Goal: Task Accomplishment & Management: Manage account settings

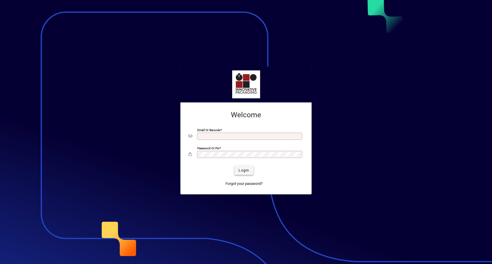
type input "**********"
click at [243, 172] on span "Login" at bounding box center [243, 170] width 11 height 5
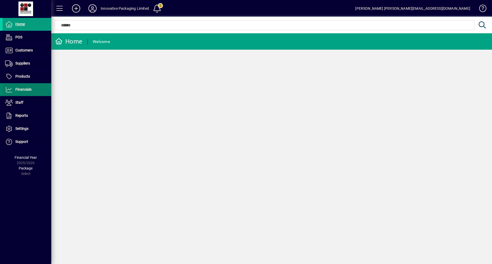
click at [23, 89] on span "Financials" at bounding box center [23, 89] width 16 height 4
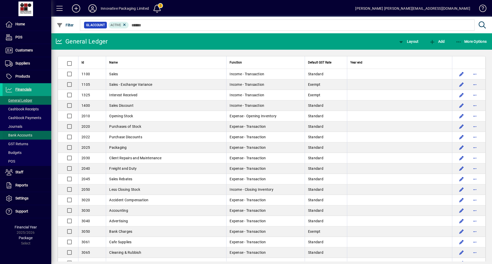
click at [23, 135] on span "Bank Accounts" at bounding box center [18, 135] width 27 height 4
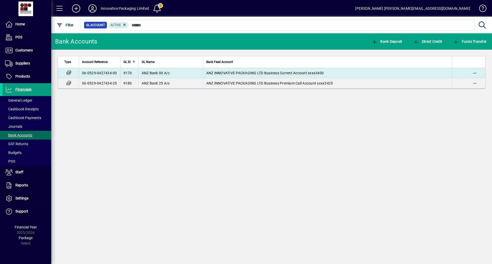
click at [145, 72] on span "ANZ Bank 00 A/c" at bounding box center [156, 73] width 28 height 4
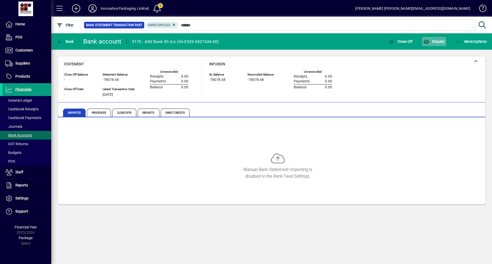
click at [433, 40] on span "Enquiry" at bounding box center [433, 41] width 21 height 4
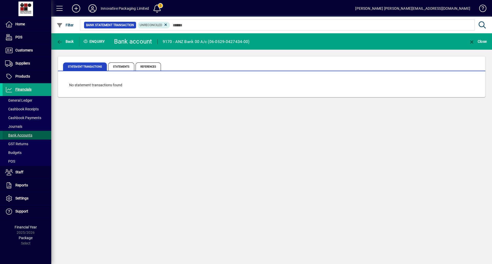
click at [27, 135] on span "Bank Accounts" at bounding box center [18, 135] width 27 height 4
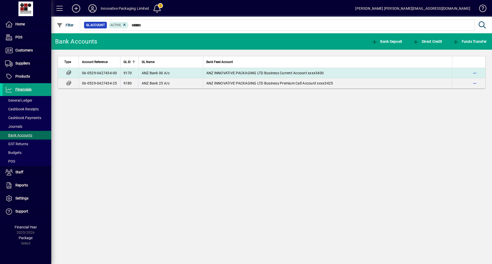
click at [237, 72] on span "ANZ INNOVATIVE PACKAGING LTD Business Current Account xxxx3400" at bounding box center [265, 73] width 118 height 4
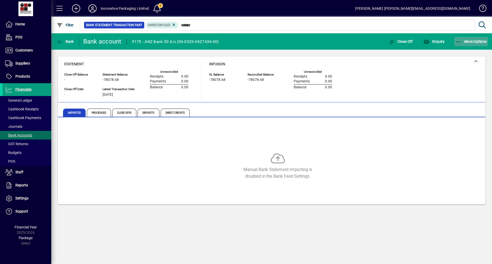
click at [467, 40] on span "More Options" at bounding box center [470, 41] width 31 height 4
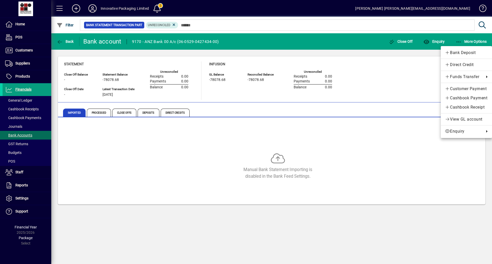
click at [75, 113] on div at bounding box center [246, 132] width 492 height 264
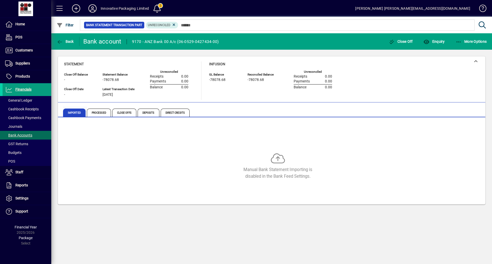
click at [75, 112] on span "Imported" at bounding box center [74, 113] width 23 height 8
click at [22, 135] on span "Bank Accounts" at bounding box center [18, 135] width 27 height 4
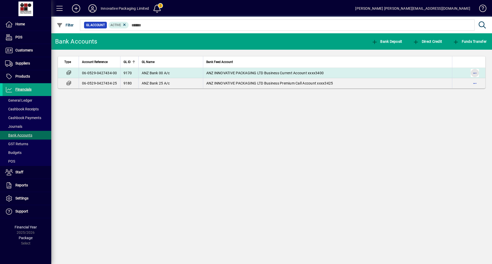
click at [474, 73] on span "button" at bounding box center [474, 73] width 12 height 12
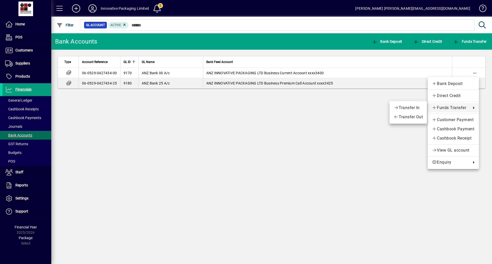
click at [110, 73] on div at bounding box center [246, 132] width 492 height 264
click at [110, 73] on td "06-0529-0427434-00" at bounding box center [99, 73] width 41 height 10
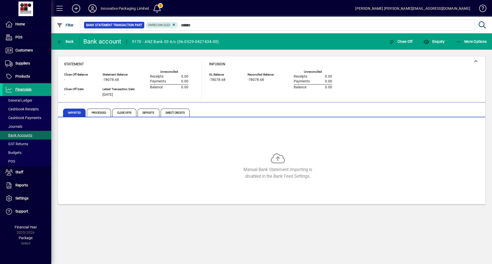
click at [275, 159] on icon at bounding box center [278, 160] width 14 height 14
click at [72, 112] on span "Imported" at bounding box center [74, 113] width 23 height 8
click at [101, 112] on span "Processed" at bounding box center [99, 113] width 24 height 8
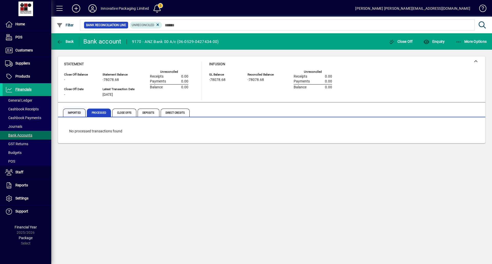
drag, startPoint x: 73, startPoint y: 111, endPoint x: 76, endPoint y: 113, distance: 3.9
click at [75, 113] on span "Imported" at bounding box center [74, 113] width 23 height 8
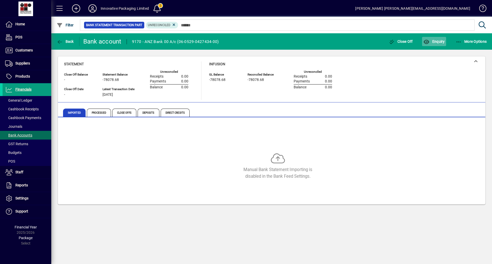
click at [432, 39] on span "Enquiry" at bounding box center [433, 41] width 21 height 4
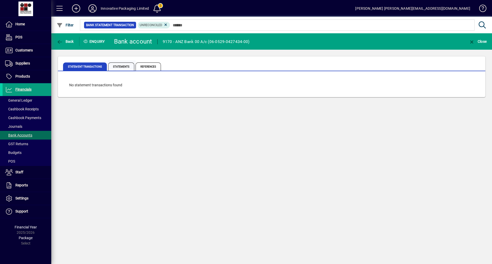
click at [115, 66] on span "Statements" at bounding box center [121, 66] width 26 height 8
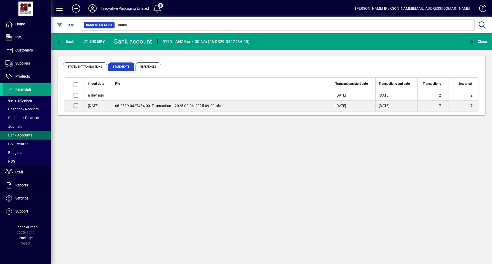
click at [120, 68] on span "Statements" at bounding box center [121, 66] width 26 height 8
click at [120, 67] on span "Statements" at bounding box center [121, 66] width 26 height 8
click at [88, 67] on span "Statement Transactions" at bounding box center [85, 66] width 44 height 8
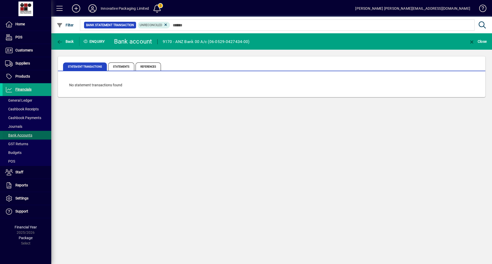
click at [24, 134] on span "Bank Accounts" at bounding box center [18, 135] width 27 height 4
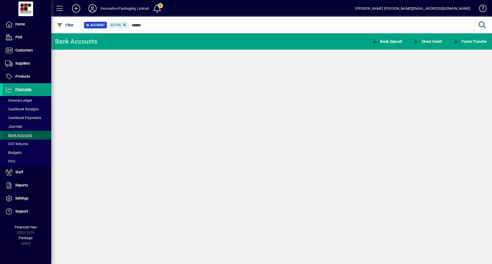
click at [24, 134] on span "Bank Accounts" at bounding box center [18, 135] width 27 height 4
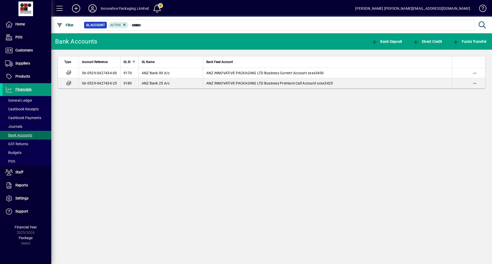
click at [25, 91] on span "Financials" at bounding box center [23, 89] width 16 height 4
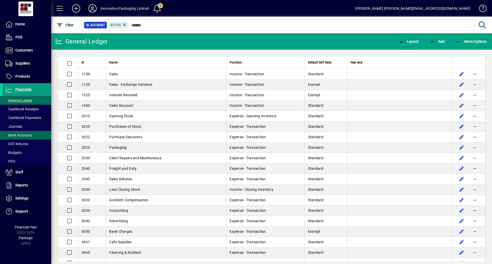
click at [22, 136] on span "Bank Accounts" at bounding box center [18, 135] width 27 height 4
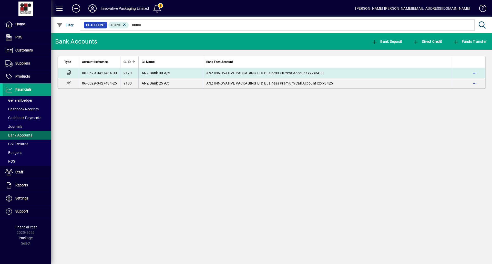
click at [103, 72] on td "06-0529-0427434-00" at bounding box center [99, 73] width 41 height 10
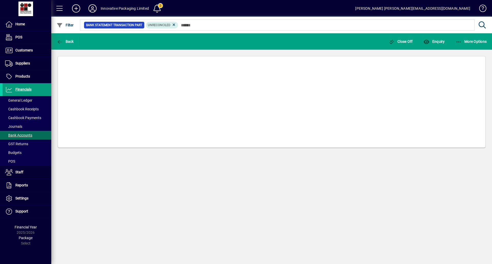
click at [103, 72] on mat-card at bounding box center [272, 102] width 428 height 92
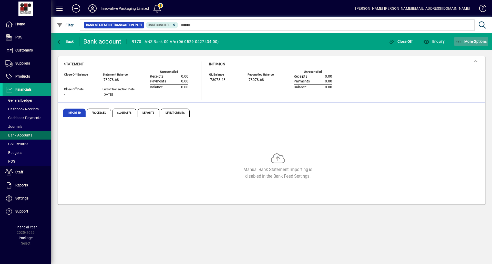
click at [466, 42] on span "More Options" at bounding box center [470, 41] width 31 height 4
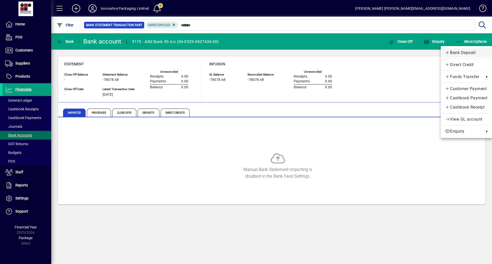
click at [462, 52] on span "Bank Deposit" at bounding box center [466, 53] width 43 height 6
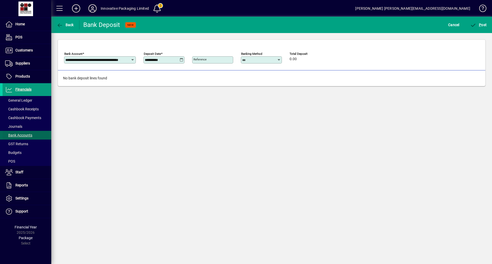
click at [21, 136] on span "Bank Accounts" at bounding box center [18, 135] width 27 height 4
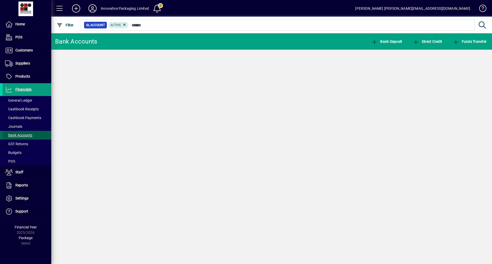
click at [21, 136] on span "Bank Accounts" at bounding box center [18, 135] width 27 height 4
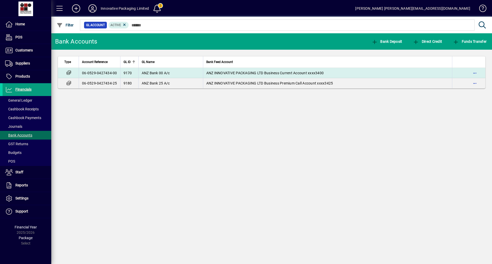
click at [218, 72] on span "ANZ INNOVATIVE PACKAGING LTD Business Current Account xxxx3400" at bounding box center [265, 73] width 118 height 4
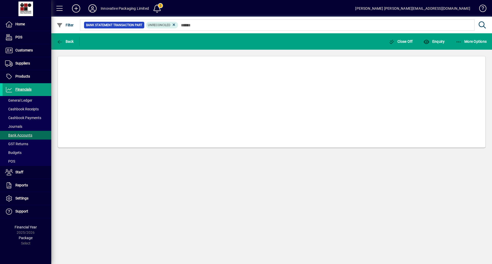
click at [218, 72] on mat-card at bounding box center [272, 102] width 428 height 92
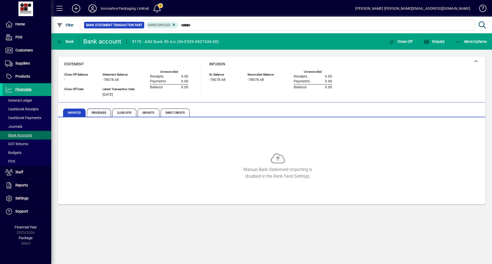
click at [93, 113] on span "Processed" at bounding box center [99, 113] width 24 height 8
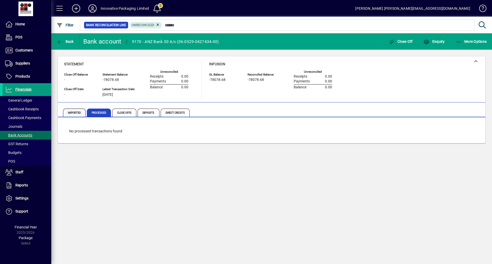
click at [74, 113] on span "Imported" at bounding box center [74, 113] width 23 height 8
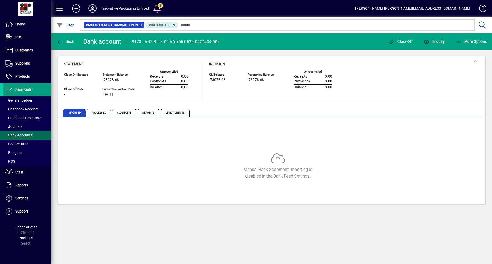
click at [159, 7] on span at bounding box center [157, 8] width 12 height 12
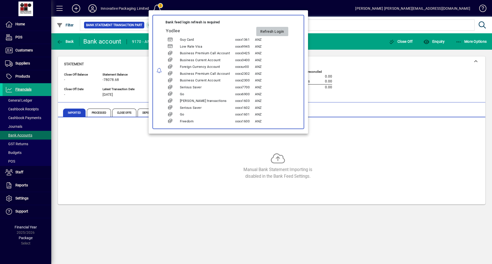
click at [276, 30] on span "Refresh Login" at bounding box center [272, 31] width 24 height 8
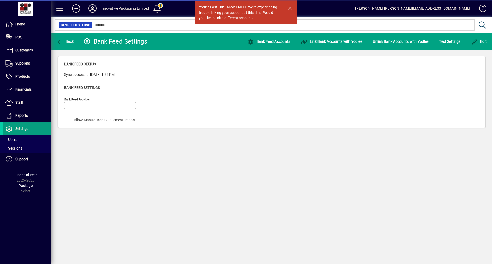
type input "******"
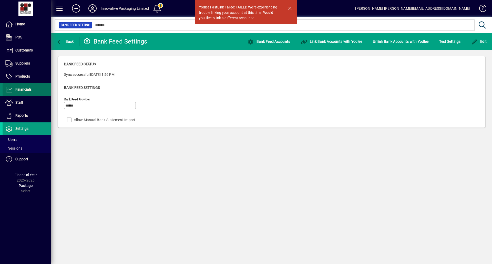
click at [28, 90] on span "Financials" at bounding box center [23, 89] width 16 height 4
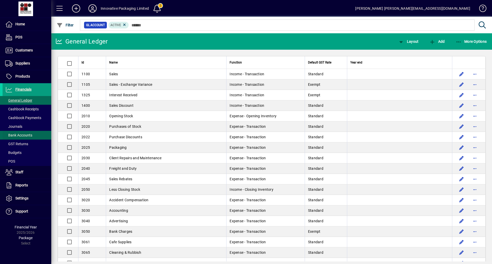
click at [26, 136] on span "Bank Accounts" at bounding box center [18, 135] width 27 height 4
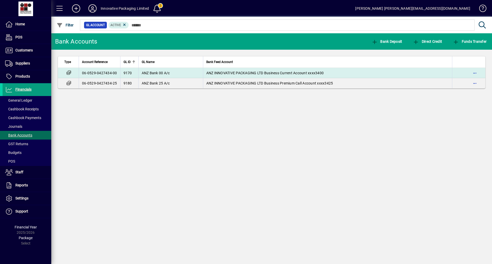
click at [160, 71] on span "ANZ Bank 00 A/c" at bounding box center [156, 73] width 28 height 4
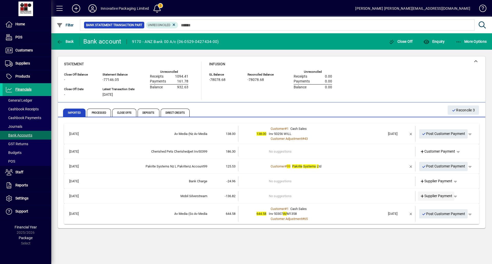
click at [434, 194] on span "Supplier Payment" at bounding box center [436, 195] width 33 height 5
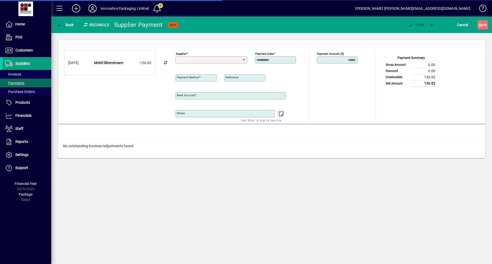
type input "**********"
click at [244, 59] on icon at bounding box center [244, 60] width 4 height 4
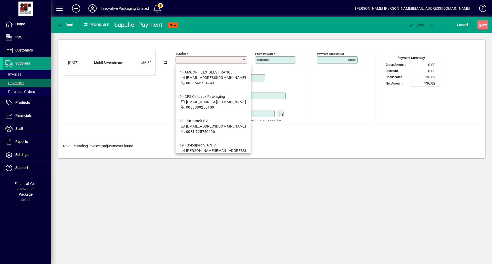
click at [328, 88] on div "Unallocated Funds ($) 0.00 Allocate ($)" at bounding box center [343, 89] width 53 height 34
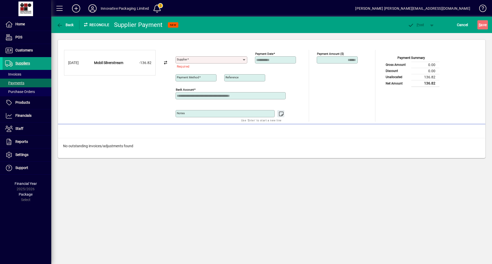
click at [164, 62] on icon at bounding box center [165, 63] width 5 height 4
click at [165, 61] on icon at bounding box center [165, 63] width 5 height 4
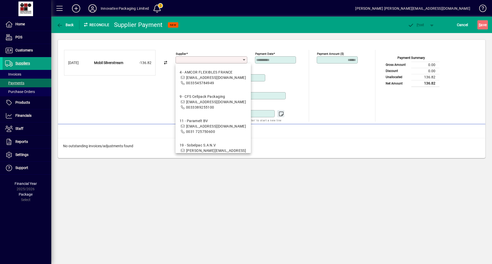
click at [193, 60] on input "Supplier" at bounding box center [209, 60] width 65 height 4
click at [244, 60] on icon at bounding box center [244, 60] width 4 height 4
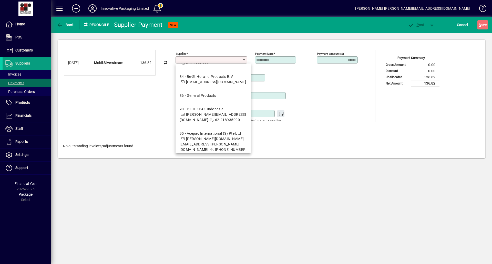
click at [308, 141] on div "No outstanding invoices/adjustments found" at bounding box center [271, 146] width 427 height 16
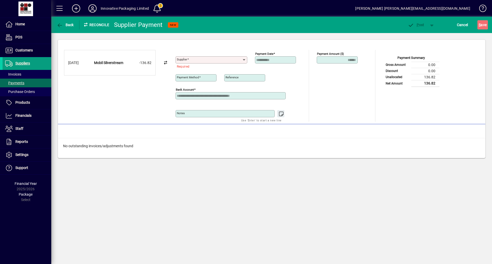
click at [85, 24] on icon at bounding box center [85, 25] width 5 height 4
click at [99, 27] on div "Reconcile" at bounding box center [94, 25] width 31 height 8
click at [99, 24] on div "Reconcile" at bounding box center [94, 25] width 31 height 8
click at [68, 25] on span "Back" at bounding box center [65, 25] width 17 height 4
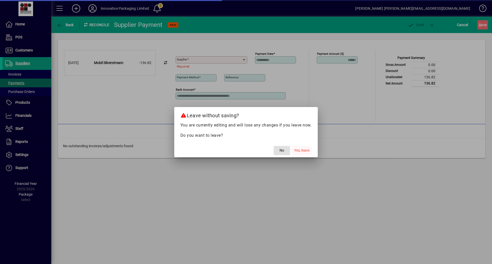
click at [300, 149] on span "Yes, leave" at bounding box center [301, 150] width 15 height 5
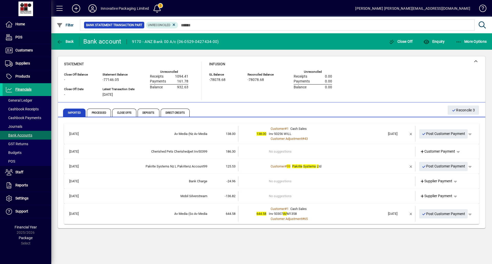
click at [193, 195] on div "Mobil Silverstream" at bounding box center [149, 196] width 117 height 5
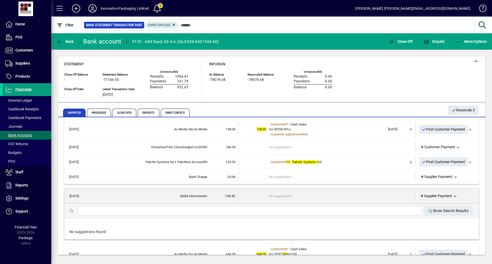
scroll to position [18, 0]
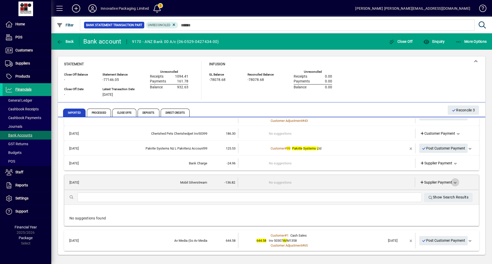
click at [452, 180] on span "button" at bounding box center [455, 182] width 12 height 12
click at [433, 202] on span "Cashbook Payment" at bounding box center [435, 202] width 38 height 6
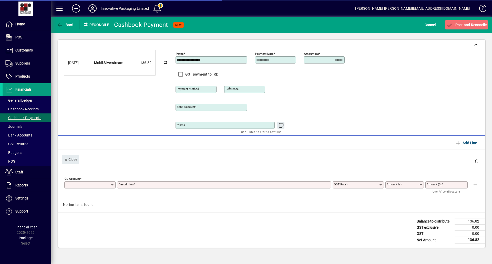
type input "**********"
type input "******"
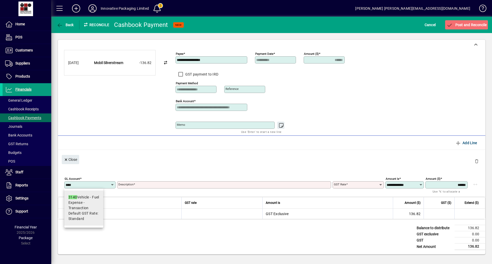
type input "****"
click at [85, 197] on div "3140 Vehicle - Fuel" at bounding box center [83, 197] width 31 height 5
type input "**********"
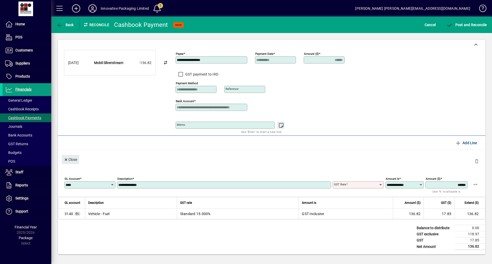
type input "********"
type input "**********"
click at [470, 27] on span "Post and Reconcile" at bounding box center [466, 25] width 40 height 4
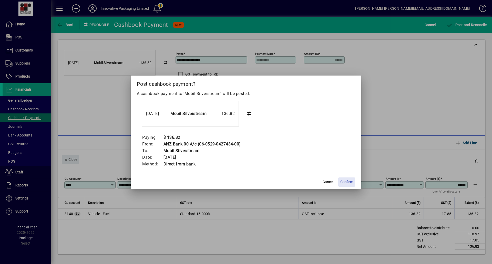
click at [345, 181] on span "Confirm" at bounding box center [346, 181] width 13 height 5
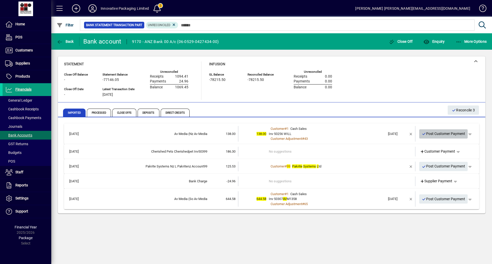
click at [458, 134] on span "Post Customer Payment" at bounding box center [444, 134] width 44 height 8
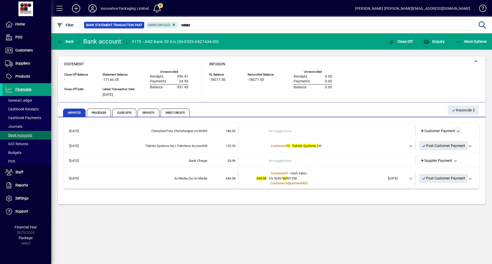
click at [460, 130] on span "button" at bounding box center [458, 131] width 12 height 12
click at [439, 149] on span "Cashbook Receipt" at bounding box center [442, 151] width 35 height 6
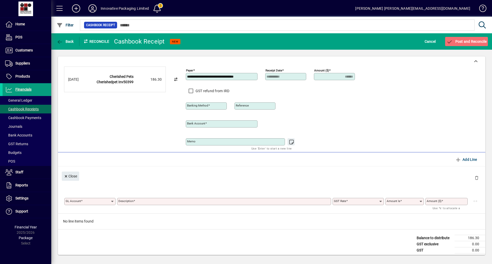
type input "**********"
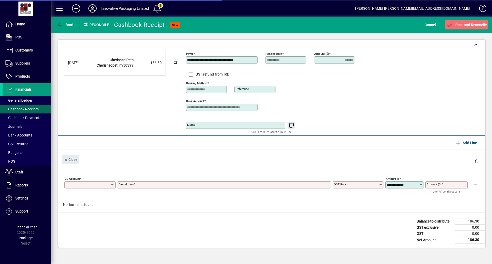
type input "******"
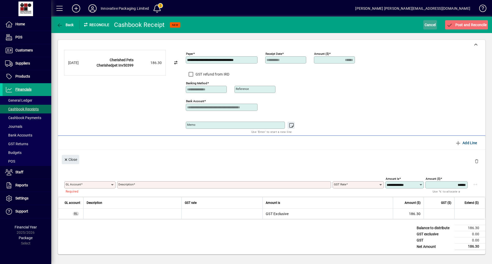
click at [426, 26] on span "Cancel" at bounding box center [429, 25] width 11 height 8
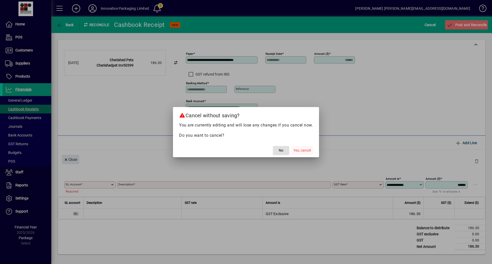
click at [298, 149] on span "Yes, cancel" at bounding box center [301, 150] width 17 height 5
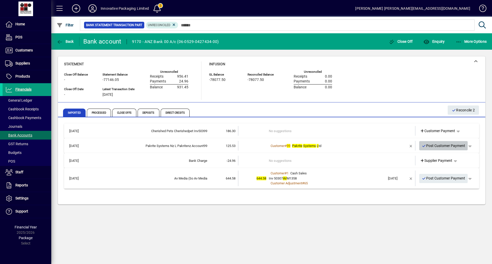
click at [444, 144] on span "Post Customer Payment" at bounding box center [444, 146] width 44 height 8
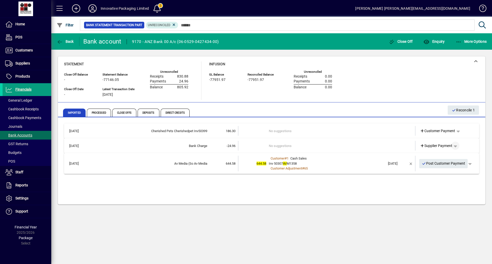
click at [456, 145] on span "button" at bounding box center [455, 146] width 12 height 12
click at [444, 165] on span "Cashbook Payment" at bounding box center [439, 166] width 38 height 6
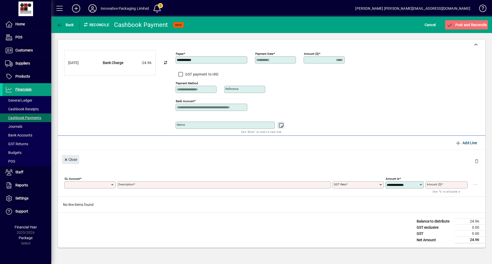
type input "*****"
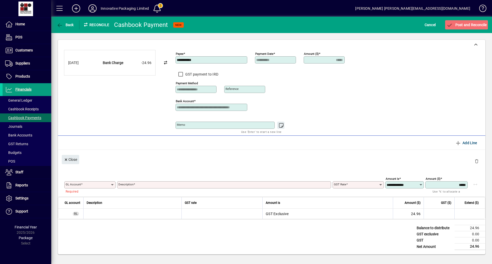
click at [66, 182] on div "GL Account" at bounding box center [89, 184] width 51 height 7
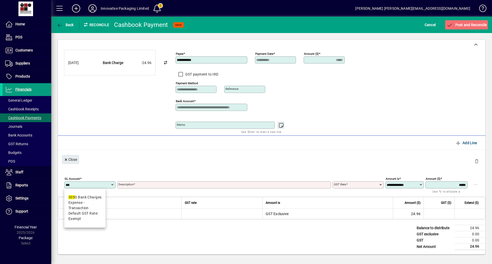
type input "****"
type input "**********"
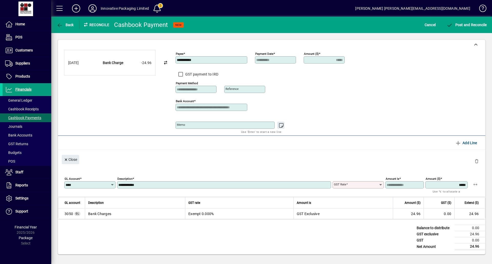
type input "******"
type input "****"
click at [469, 25] on span "Post and Reconcile" at bounding box center [466, 25] width 40 height 4
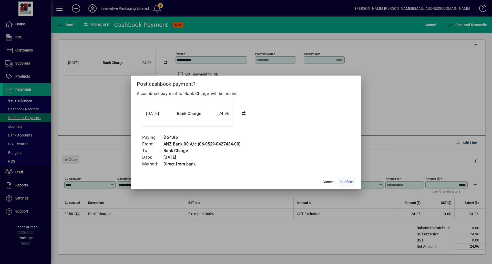
click at [343, 182] on span "Confirm" at bounding box center [346, 181] width 13 height 5
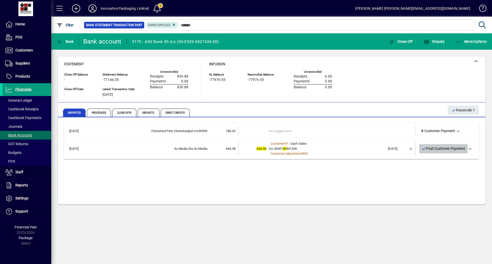
click at [443, 147] on span "Post Customer Payment" at bounding box center [444, 148] width 44 height 8
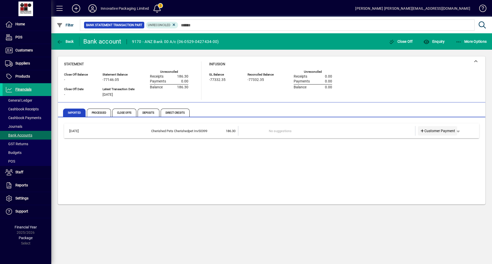
click at [452, 131] on span "Customer Payment" at bounding box center [437, 130] width 35 height 5
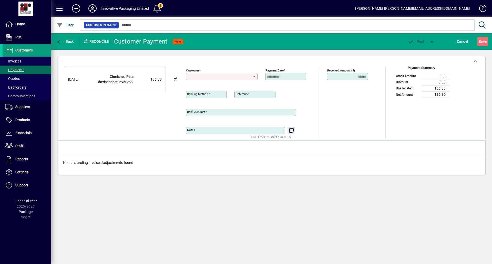
type input "**********"
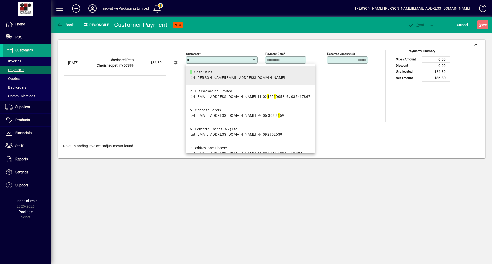
click at [204, 73] on div "1 - Cash Sales" at bounding box center [237, 72] width 95 height 5
type input "**********"
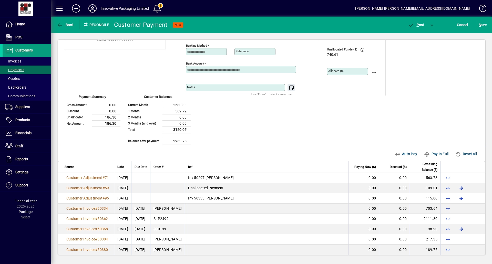
scroll to position [30, 0]
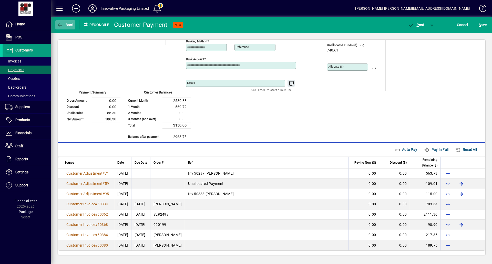
click at [66, 23] on button "Back" at bounding box center [65, 24] width 20 height 9
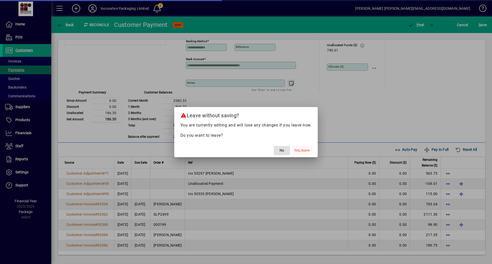
click at [297, 151] on span "Yes, leave" at bounding box center [301, 150] width 15 height 5
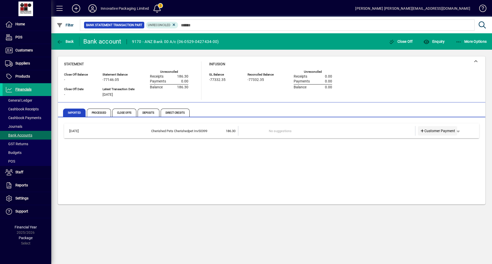
click at [455, 130] on span "Customer Payment" at bounding box center [437, 130] width 35 height 5
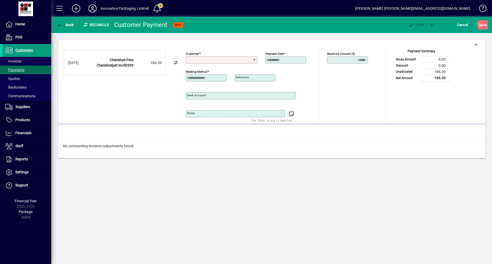
type input "**********"
click at [191, 58] on input "Customer" at bounding box center [219, 60] width 65 height 4
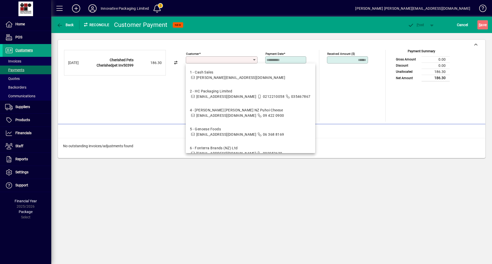
click at [205, 75] on span "1 - Cash Sales [PERSON_NAME][EMAIL_ADDRESS][DOMAIN_NAME]" at bounding box center [237, 75] width 95 height 11
type input "**********"
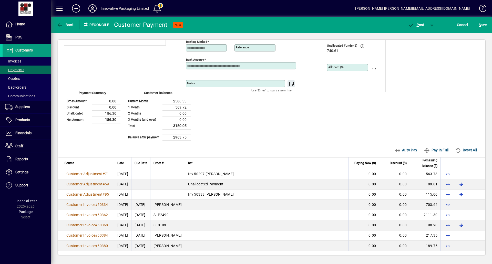
scroll to position [30, 0]
click at [421, 25] on span "P ost" at bounding box center [416, 25] width 17 height 4
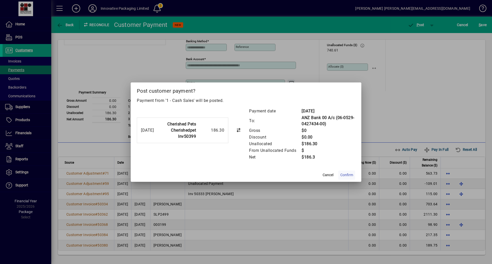
click at [348, 175] on span "Confirm" at bounding box center [346, 174] width 13 height 5
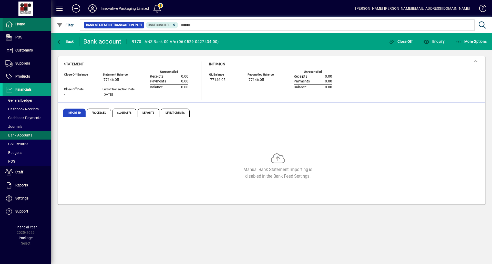
click at [20, 25] on span "Home" at bounding box center [19, 24] width 9 height 4
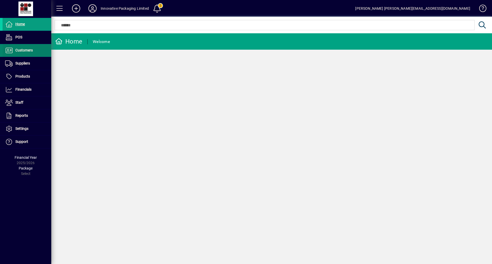
click at [23, 50] on span "Customers" at bounding box center [23, 50] width 17 height 4
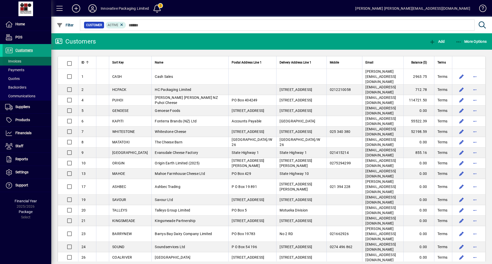
click at [17, 61] on span "Invoices" at bounding box center [13, 61] width 16 height 4
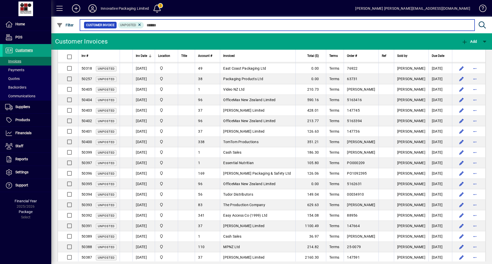
scroll to position [132, 0]
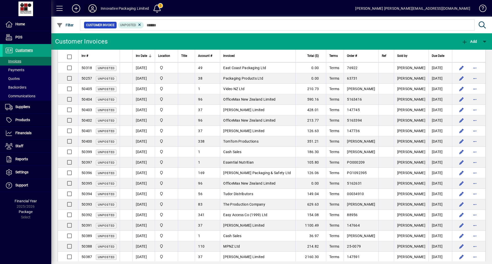
click at [92, 7] on icon at bounding box center [92, 8] width 10 height 8
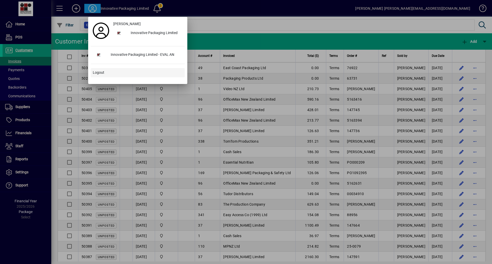
click at [98, 72] on span "Logout" at bounding box center [99, 72] width 12 height 5
